Goal: Use online tool/utility: Utilize a website feature to perform a specific function

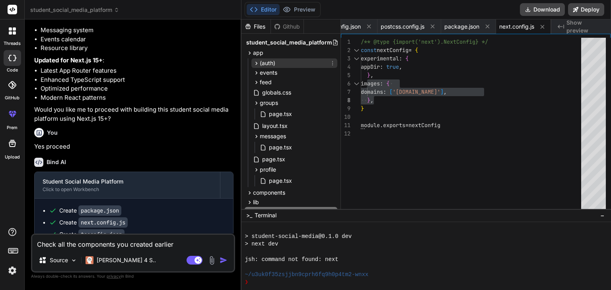
click at [256, 64] on icon at bounding box center [257, 63] width 2 height 3
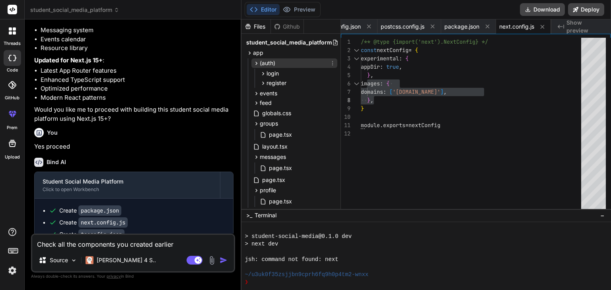
click at [256, 64] on icon at bounding box center [257, 63] width 2 height 3
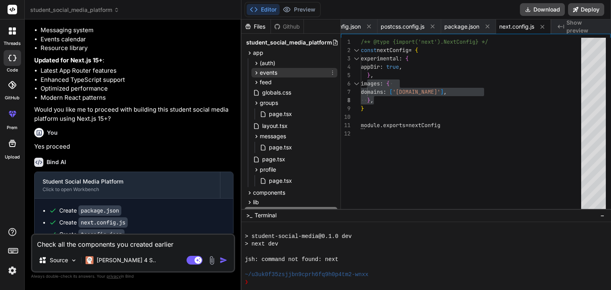
click at [254, 75] on icon at bounding box center [256, 73] width 7 height 7
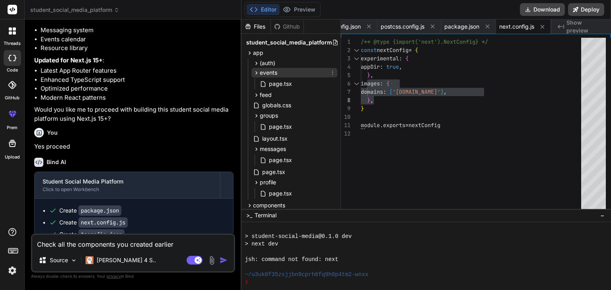
click at [254, 74] on icon at bounding box center [256, 73] width 7 height 7
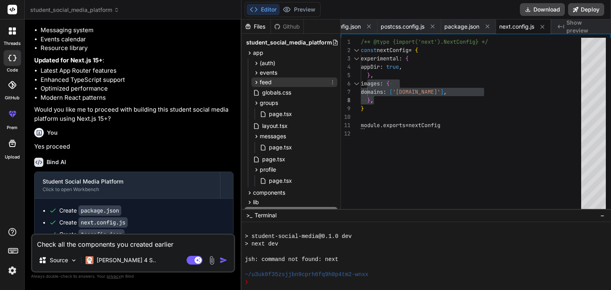
click at [254, 81] on icon at bounding box center [256, 82] width 7 height 7
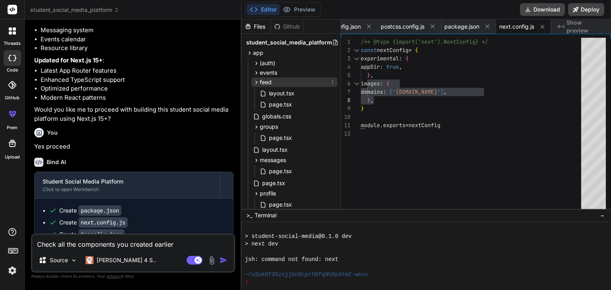
click at [254, 81] on icon at bounding box center [256, 82] width 7 height 7
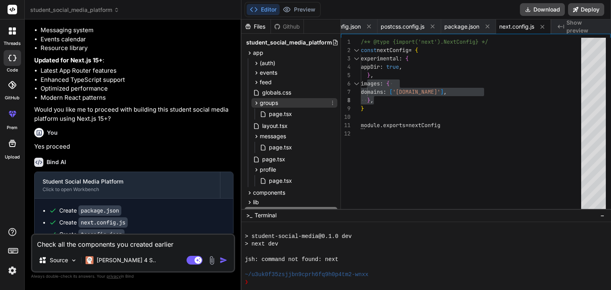
click at [256, 103] on icon at bounding box center [257, 102] width 2 height 3
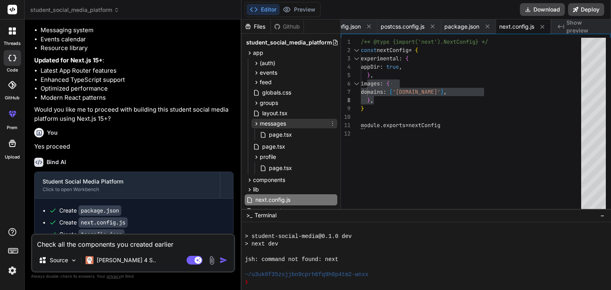
click at [254, 123] on icon at bounding box center [256, 123] width 7 height 7
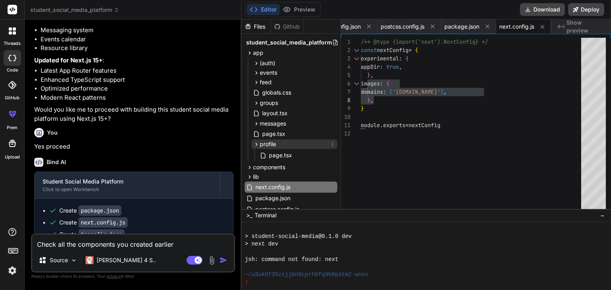
click at [254, 145] on icon at bounding box center [256, 144] width 7 height 7
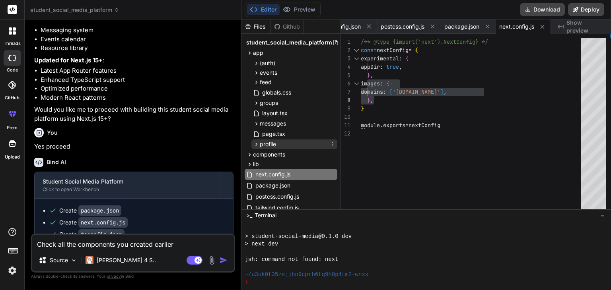
click at [254, 145] on icon at bounding box center [256, 144] width 7 height 7
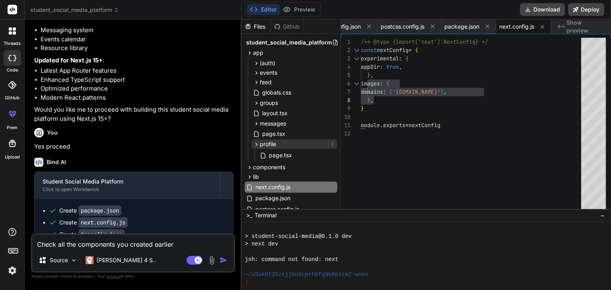
click at [254, 145] on icon at bounding box center [256, 144] width 7 height 7
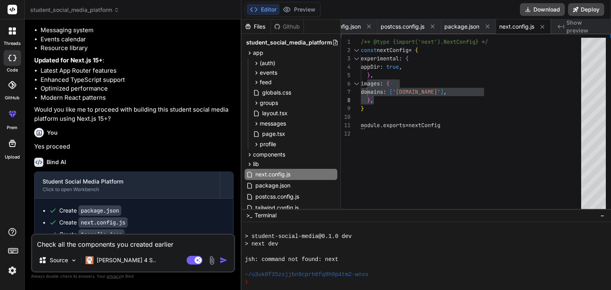
click at [151, 246] on textarea "Check all the components you created earlier" at bounding box center [133, 242] width 202 height 14
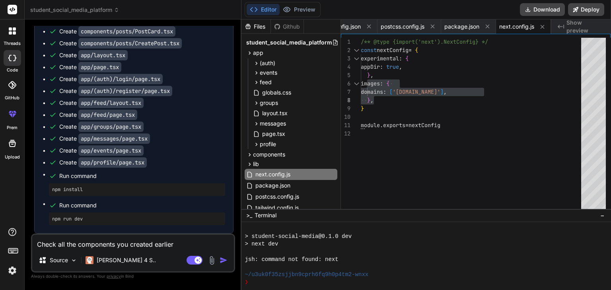
scroll to position [1342, 0]
type textarea "y"
type textarea "x"
type textarea "yo"
type textarea "x"
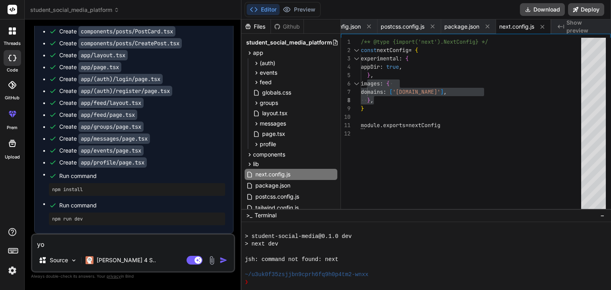
type textarea "you"
type textarea "x"
type textarea "you"
type textarea "x"
type textarea "you d"
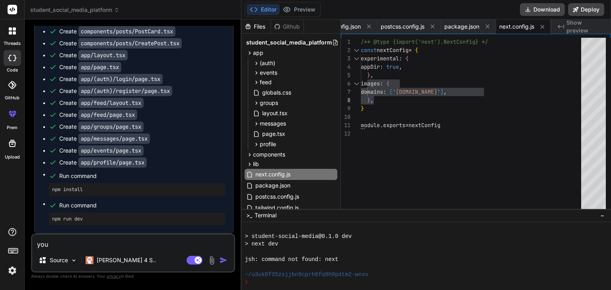
type textarea "x"
type textarea "you di"
type textarea "x"
type textarea "you did"
type textarea "x"
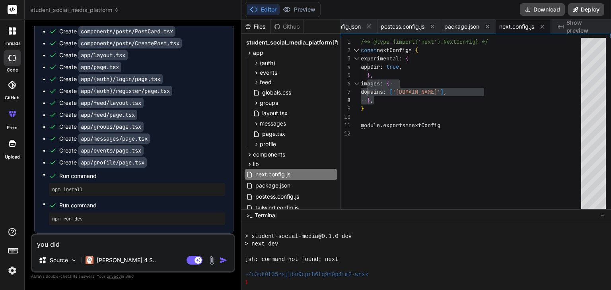
type textarea "you didn"
type textarea "x"
type textarea "you didn'"
type textarea "x"
type textarea "you didn't"
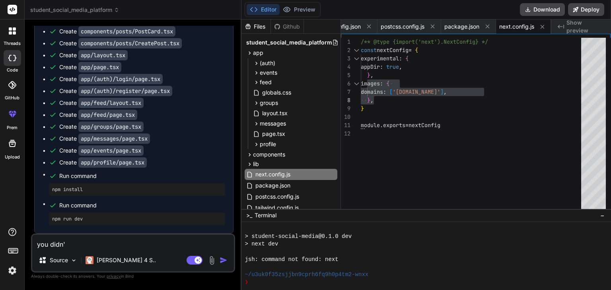
type textarea "x"
type textarea "you didn't"
type textarea "x"
type textarea "you didn't c"
type textarea "x"
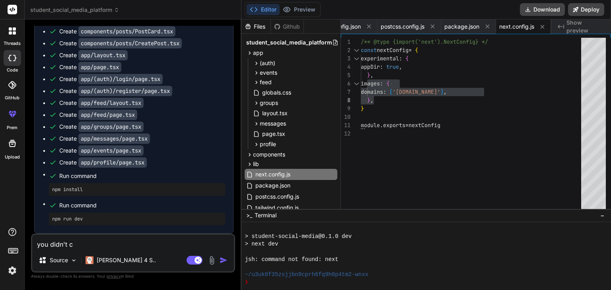
type textarea "you didn't cr"
type textarea "x"
type textarea "you didn't cre"
type textarea "x"
type textarea "you didn't crea"
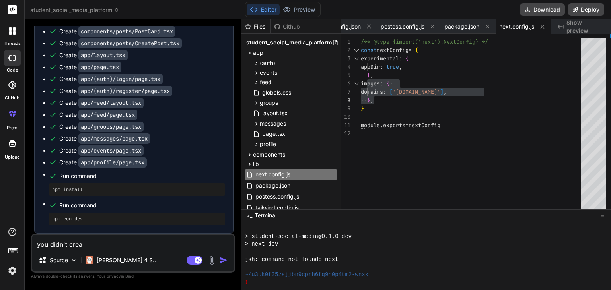
type textarea "x"
type textarea "you didn't creat"
type textarea "x"
type textarea "you didn't create"
type textarea "x"
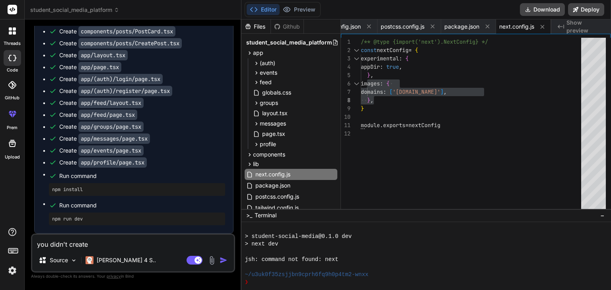
type textarea "you didn't create"
type textarea "x"
type textarea "you didn't create r"
type textarea "x"
type textarea "you didn't create re"
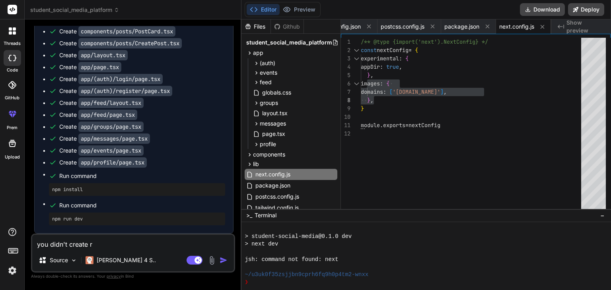
type textarea "x"
type textarea "you didn't create res"
type textarea "x"
type textarea "you didn't create reso"
type textarea "x"
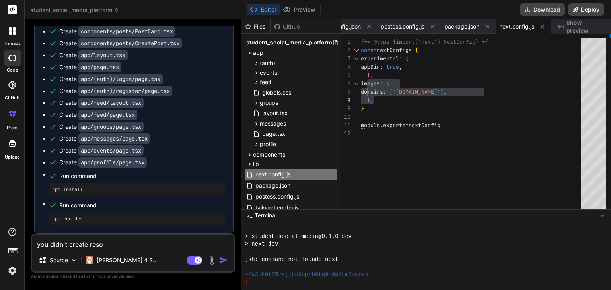
type textarea "you didn't create resou"
type textarea "x"
type textarea "you didn't create resour"
type textarea "x"
type textarea "you didn't create resourc"
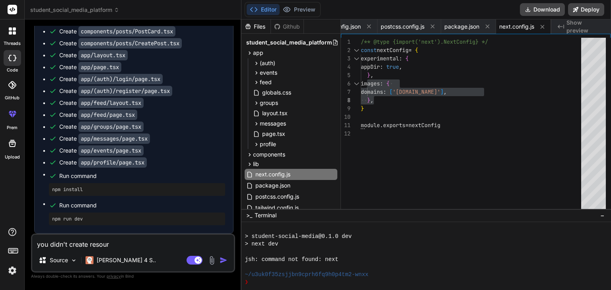
type textarea "x"
type textarea "you didn't create resource"
type textarea "x"
type textarea "you didn't create resources"
type textarea "x"
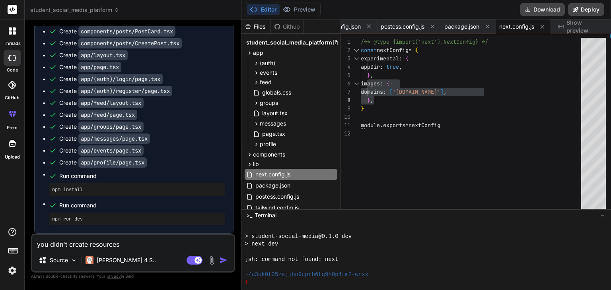
type textarea "you didn't create resources"
type textarea "x"
type textarea "you didn't create resources p"
type textarea "x"
type textarea "you didn't create resources pa"
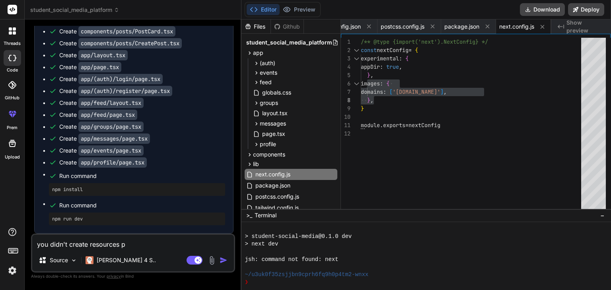
type textarea "x"
type textarea "you didn't create resources pag"
type textarea "x"
type textarea "you didn't create resources page"
type textarea "x"
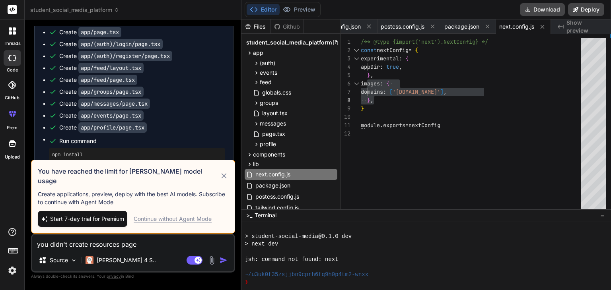
type textarea "you didn't create resources page"
click at [111, 219] on span "Start 7-day trial for Premium" at bounding box center [87, 219] width 74 height 8
type textarea "x"
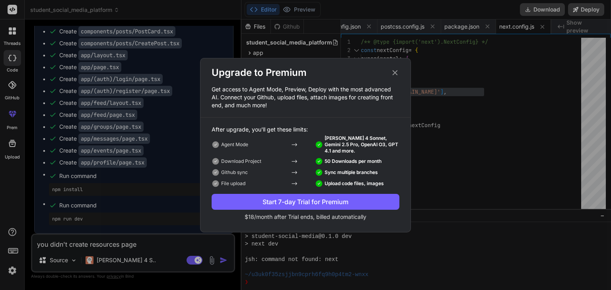
click at [288, 202] on div "Start 7-day Trial for Premium" at bounding box center [305, 202] width 188 height 10
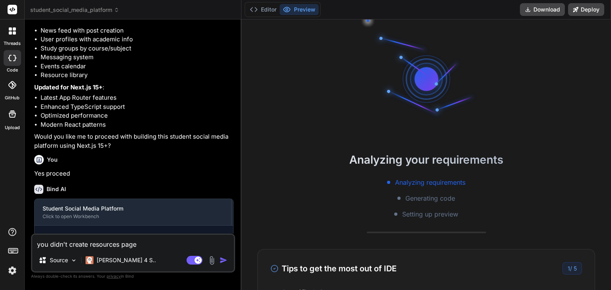
scroll to position [949, 0]
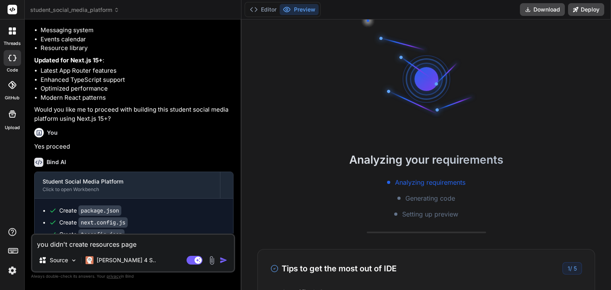
click at [152, 244] on textarea "you didn't create resources page" at bounding box center [133, 242] width 202 height 14
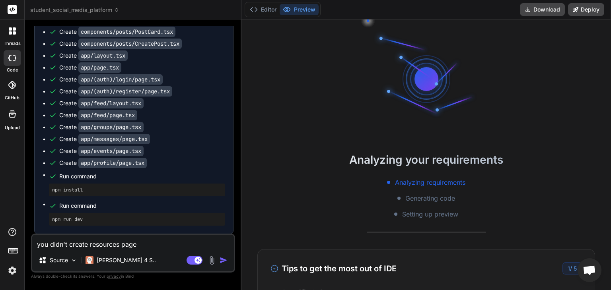
scroll to position [1342, 0]
click at [172, 245] on textarea "you didn't create resources page" at bounding box center [133, 242] width 202 height 14
type textarea "x"
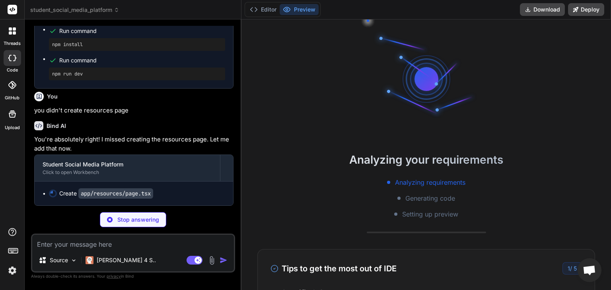
scroll to position [1487, 0]
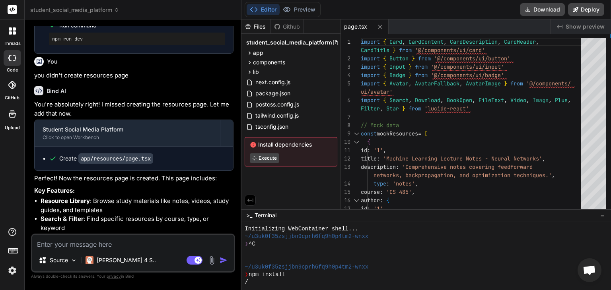
type textarea "x"
type textarea "import { Card, CardContent, CardDescription, CardHeader, CardTitle } from '@/co…"
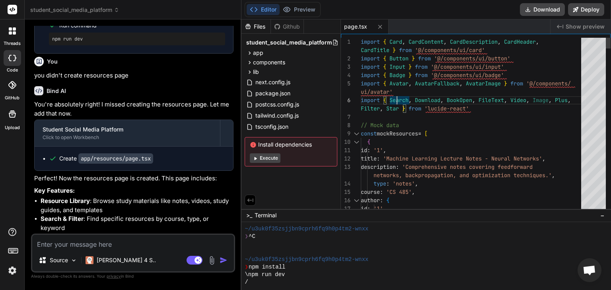
type textarea "x"
click at [249, 50] on icon at bounding box center [249, 53] width 7 height 7
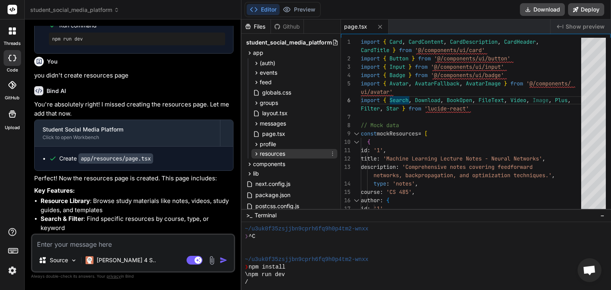
click at [256, 153] on icon at bounding box center [257, 153] width 2 height 3
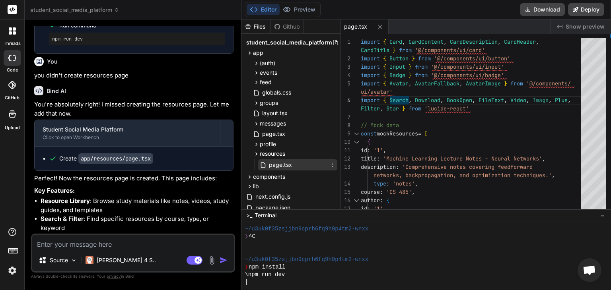
click at [285, 164] on span "page.tsx" at bounding box center [280, 165] width 25 height 10
click at [286, 164] on span "page.tsx" at bounding box center [280, 165] width 25 height 10
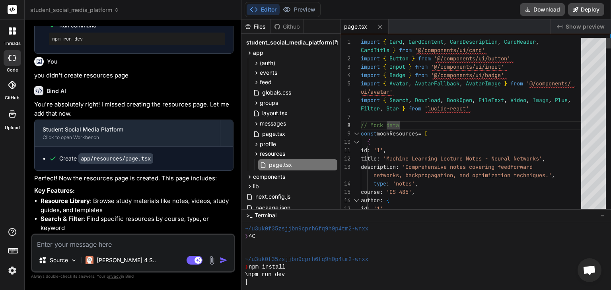
type textarea "import { Card, CardContent, CardDescription, CardHeader, CardTitle } from '@/co…"
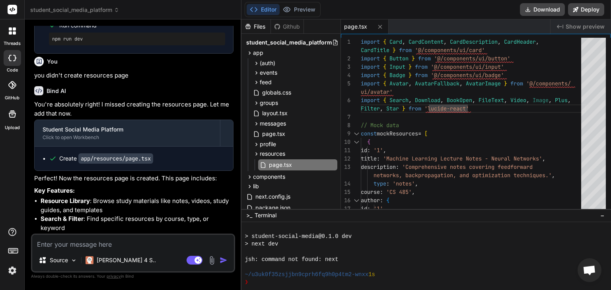
scroll to position [160, 0]
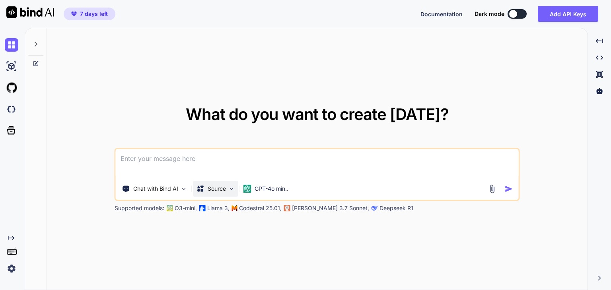
click at [223, 187] on p "Source" at bounding box center [216, 189] width 18 height 8
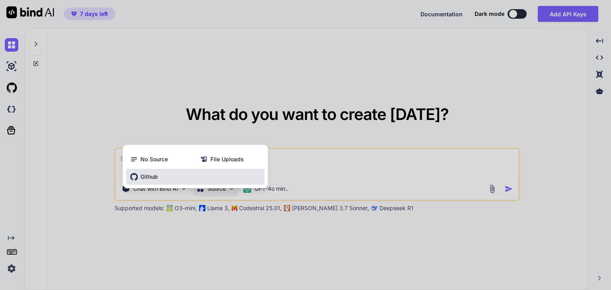
click at [154, 177] on span "Github" at bounding box center [148, 177] width 17 height 8
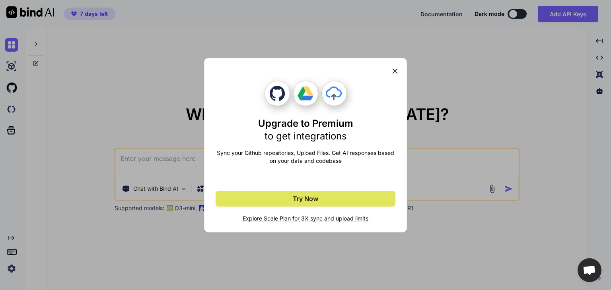
click at [303, 196] on span "Try Now" at bounding box center [305, 199] width 25 height 10
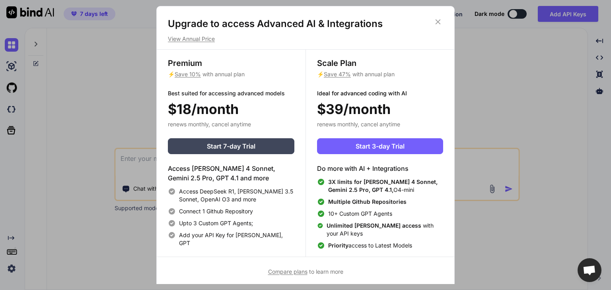
click at [443, 20] on div "Upgrade to access Advanced AI & Integrations View Annual Price" at bounding box center [305, 29] width 297 height 25
click at [437, 21] on icon at bounding box center [437, 21] width 9 height 9
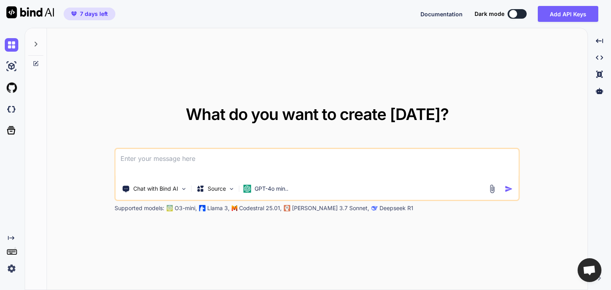
click at [492, 191] on img at bounding box center [491, 188] width 9 height 9
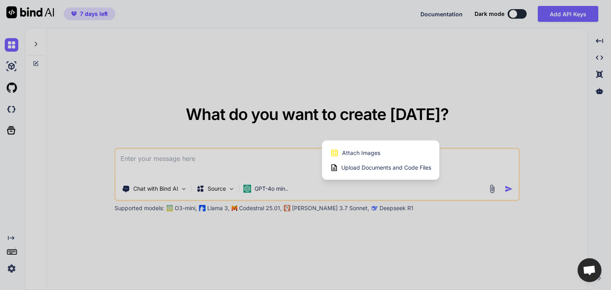
click at [354, 167] on span "Upload Documents and Code Files" at bounding box center [386, 168] width 90 height 8
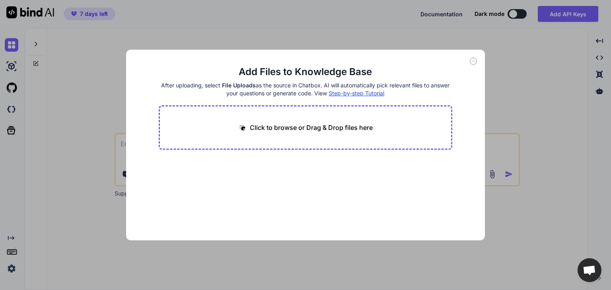
click at [316, 138] on div "Click to browse or Drag & Drop files here" at bounding box center [306, 127] width 294 height 45
click at [277, 123] on p "Click to browse or Drag & Drop files here" at bounding box center [311, 128] width 123 height 10
click at [351, 127] on p "Click to browse or Drag & Drop files here" at bounding box center [311, 128] width 123 height 10
click at [473, 61] on icon at bounding box center [472, 61] width 7 height 7
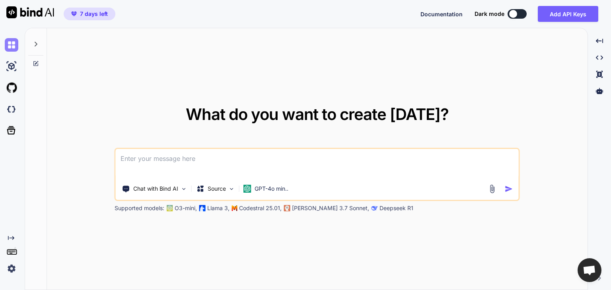
click at [12, 45] on img at bounding box center [12, 45] width 14 height 14
click at [11, 69] on img at bounding box center [12, 67] width 14 height 14
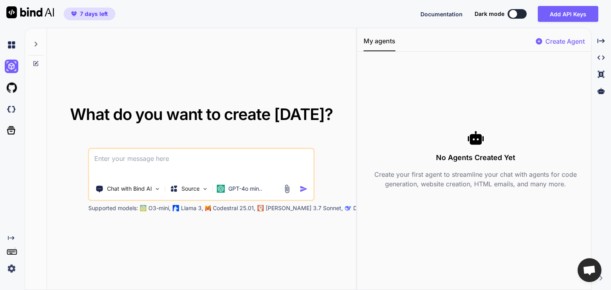
click at [149, 164] on textarea at bounding box center [201, 163] width 224 height 29
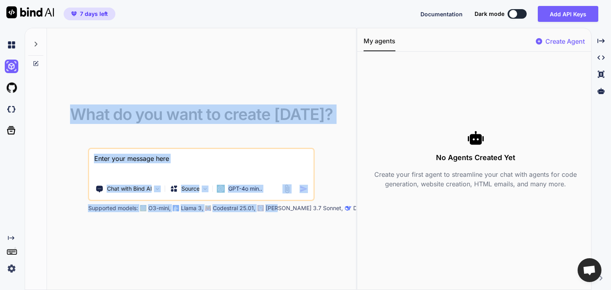
drag, startPoint x: 276, startPoint y: 207, endPoint x: 299, endPoint y: 236, distance: 36.6
click at [299, 236] on div "What do you want to create today? Chat with Bind AI Source GPT-4o min.. Support…" at bounding box center [201, 159] width 309 height 262
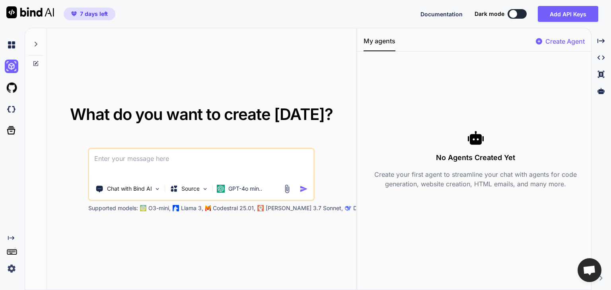
click at [299, 236] on div "What do you want to create today? Chat with Bind AI Source GPT-4o min.. Support…" at bounding box center [201, 159] width 309 height 262
click at [205, 187] on img at bounding box center [205, 189] width 7 height 7
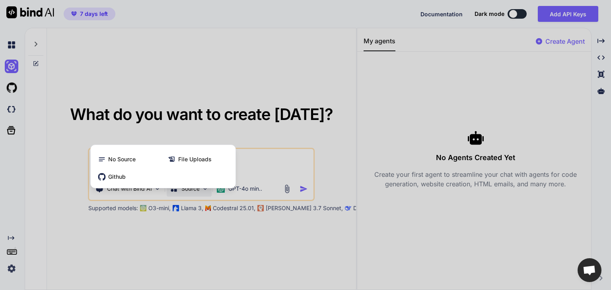
click at [288, 186] on div at bounding box center [305, 145] width 611 height 290
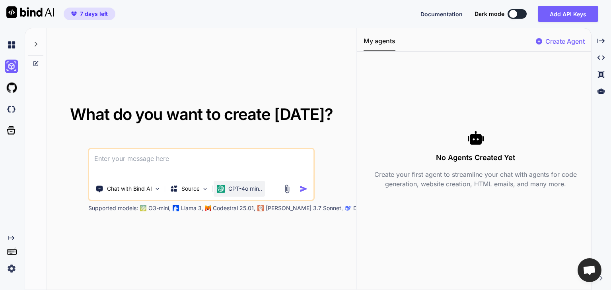
click at [257, 186] on p "GPT-4o min.." at bounding box center [245, 189] width 34 height 8
click at [264, 189] on div "GPT-4o min.." at bounding box center [239, 189] width 51 height 16
click at [208, 184] on div "Source" at bounding box center [189, 189] width 45 height 16
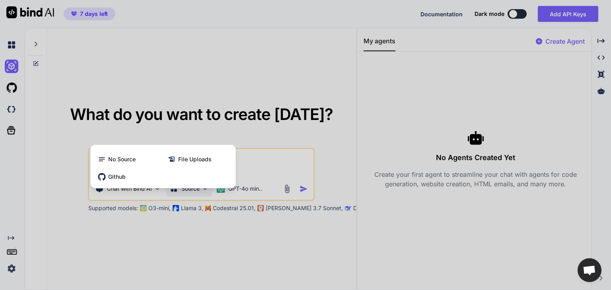
click at [180, 216] on div at bounding box center [305, 145] width 611 height 290
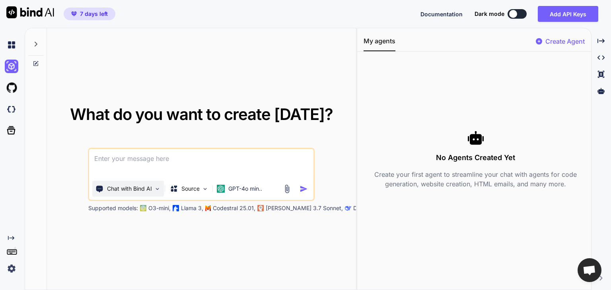
click at [145, 186] on p "Chat with Bind AI" at bounding box center [129, 189] width 45 height 8
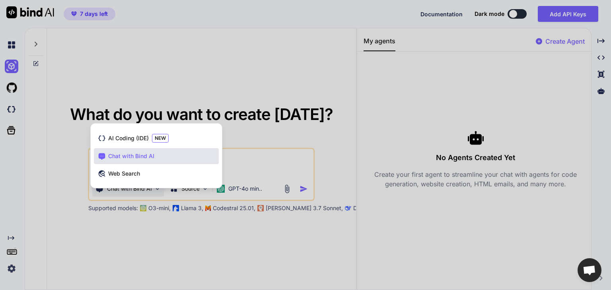
click at [198, 225] on div at bounding box center [305, 145] width 611 height 290
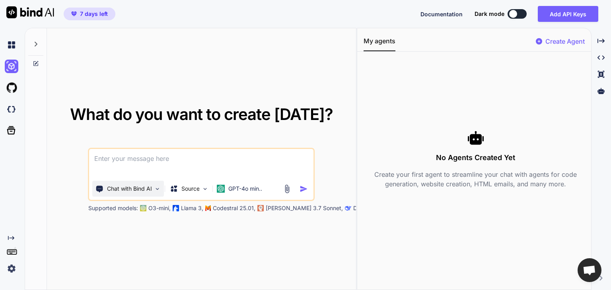
click at [155, 186] on img at bounding box center [157, 189] width 7 height 7
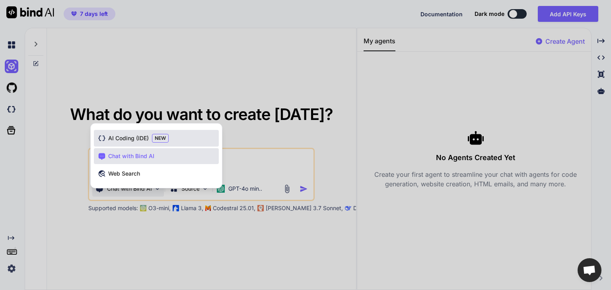
click at [141, 136] on span "AI Coding (IDE)" at bounding box center [128, 138] width 41 height 8
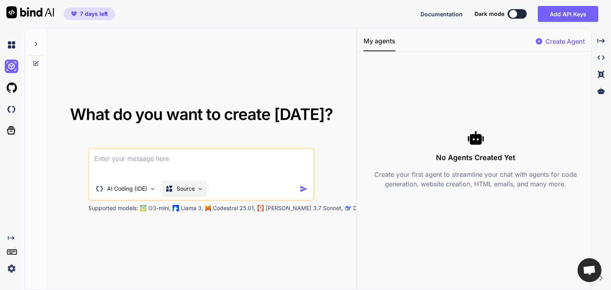
click at [201, 191] on img at bounding box center [200, 189] width 7 height 7
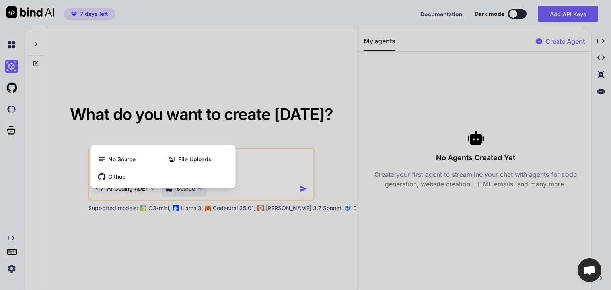
click at [248, 194] on div at bounding box center [305, 145] width 611 height 290
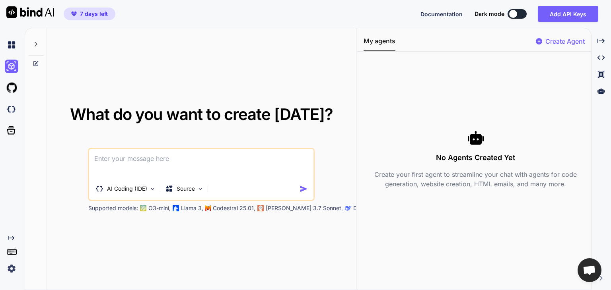
click at [130, 163] on textarea at bounding box center [201, 163] width 224 height 29
click at [19, 10] on img at bounding box center [30, 12] width 48 height 12
type textarea "x"
click at [13, 11] on img at bounding box center [30, 12] width 48 height 12
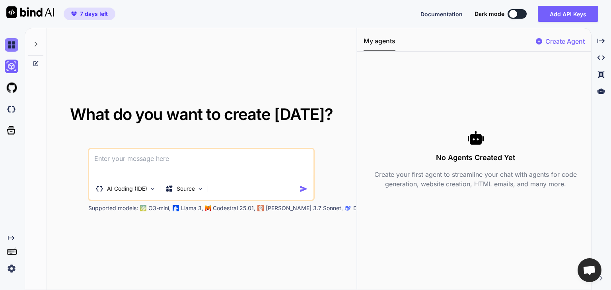
click at [12, 42] on img at bounding box center [12, 45] width 14 height 14
click at [12, 90] on img at bounding box center [12, 88] width 14 height 14
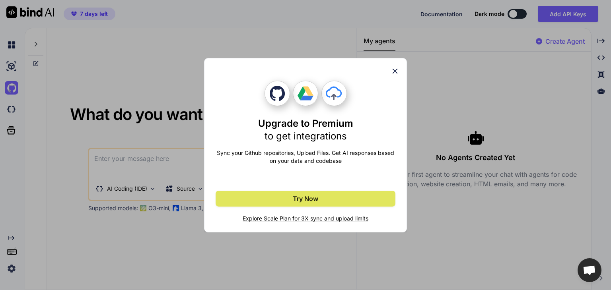
click at [316, 198] on span "Try Now" at bounding box center [305, 199] width 25 height 10
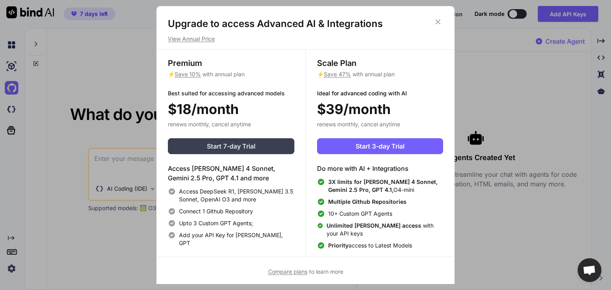
click at [242, 144] on span "Start 7-day Trial" at bounding box center [231, 147] width 48 height 10
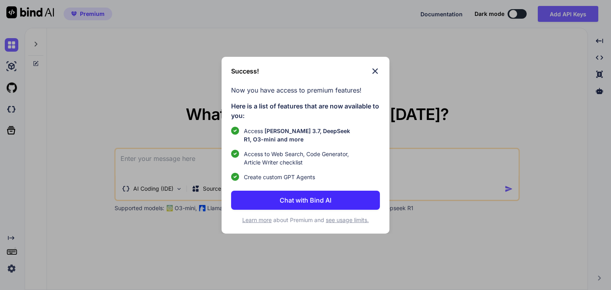
type textarea "x"
click at [304, 198] on p "Chat with Bind AI" at bounding box center [305, 201] width 52 height 10
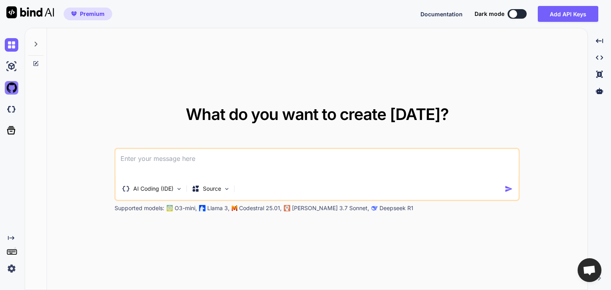
click at [11, 88] on img at bounding box center [12, 88] width 14 height 14
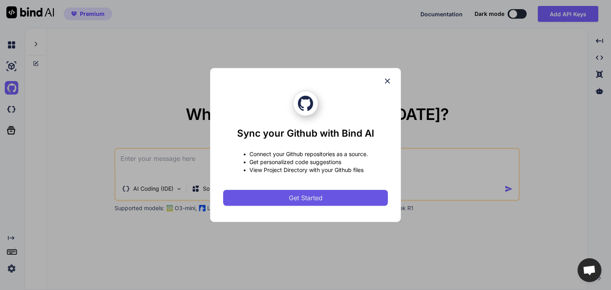
click at [299, 197] on span "Get Started" at bounding box center [306, 198] width 34 height 10
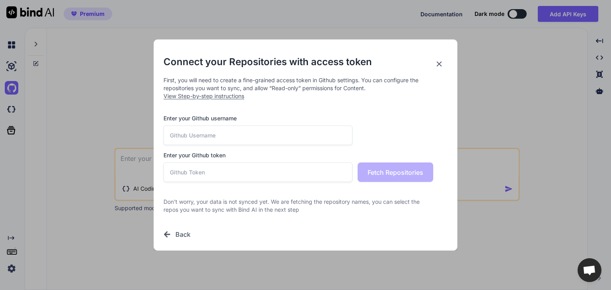
click at [261, 132] on input "text" at bounding box center [257, 135] width 189 height 19
click at [218, 137] on input "text" at bounding box center [257, 135] width 189 height 19
click at [225, 175] on input "text" at bounding box center [257, 172] width 189 height 19
click at [256, 134] on input "text" at bounding box center [257, 135] width 189 height 19
click at [243, 134] on input "text" at bounding box center [257, 135] width 189 height 19
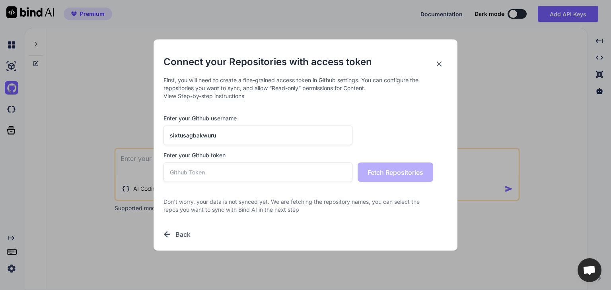
type input "sixtusagbakwuru"
click at [244, 182] on input "text" at bounding box center [257, 172] width 189 height 19
click at [238, 172] on input "text" at bounding box center [257, 172] width 189 height 19
click at [233, 174] on input "text" at bounding box center [257, 172] width 189 height 19
paste input "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"
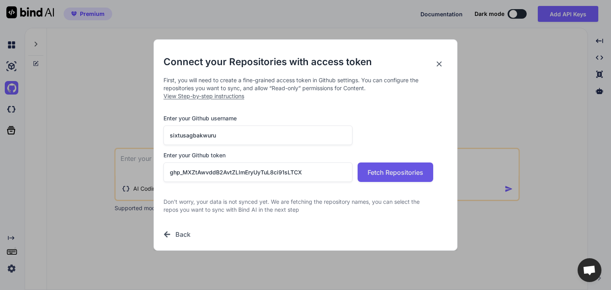
type input "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"
click at [384, 170] on span "Fetch Repositories" at bounding box center [395, 173] width 56 height 10
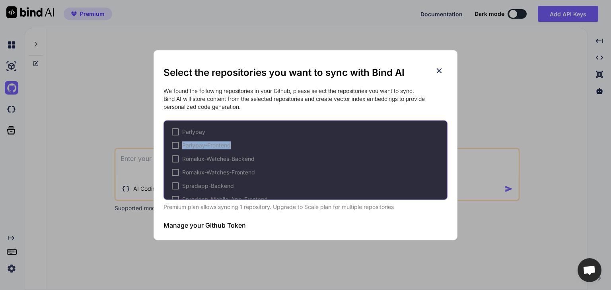
drag, startPoint x: 447, startPoint y: 133, endPoint x: 446, endPoint y: 147, distance: 13.9
click at [446, 147] on div "Parlypay Parlypay-Frontend Romalux-Watches-Backend Romalux-Watches-Frontend Spr…" at bounding box center [305, 160] width 284 height 80
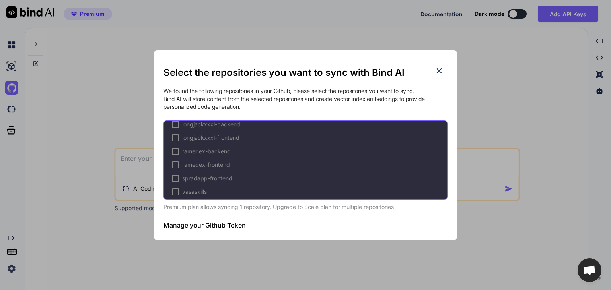
scroll to position [174, 0]
click at [188, 176] on span "spradapp-frontend" at bounding box center [207, 175] width 50 height 8
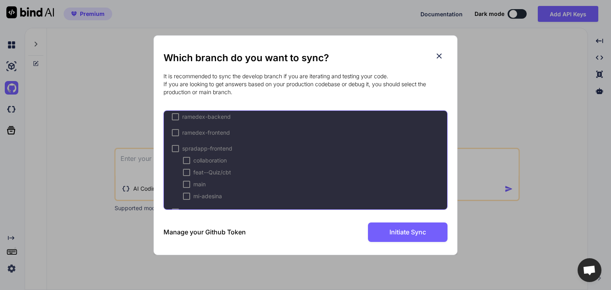
scroll to position [238, 0]
click at [198, 174] on span "main" at bounding box center [199, 175] width 12 height 8
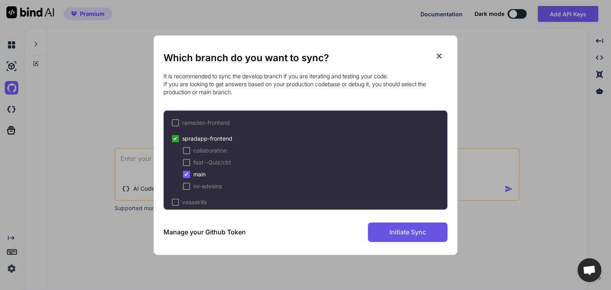
click at [417, 229] on span "Initiate Sync" at bounding box center [407, 232] width 37 height 10
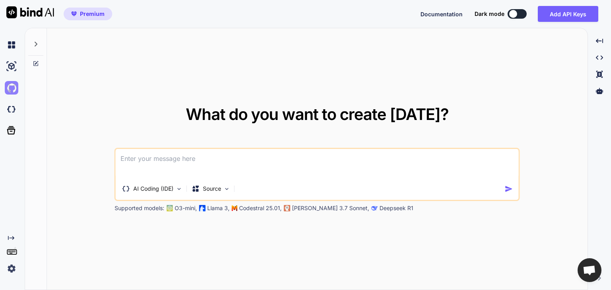
click at [10, 85] on img at bounding box center [12, 88] width 14 height 14
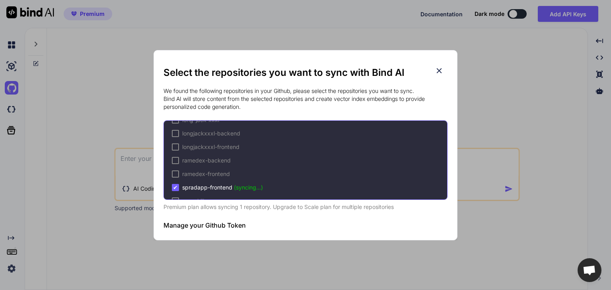
scroll to position [174, 0]
